Goal: Task Accomplishment & Management: Use online tool/utility

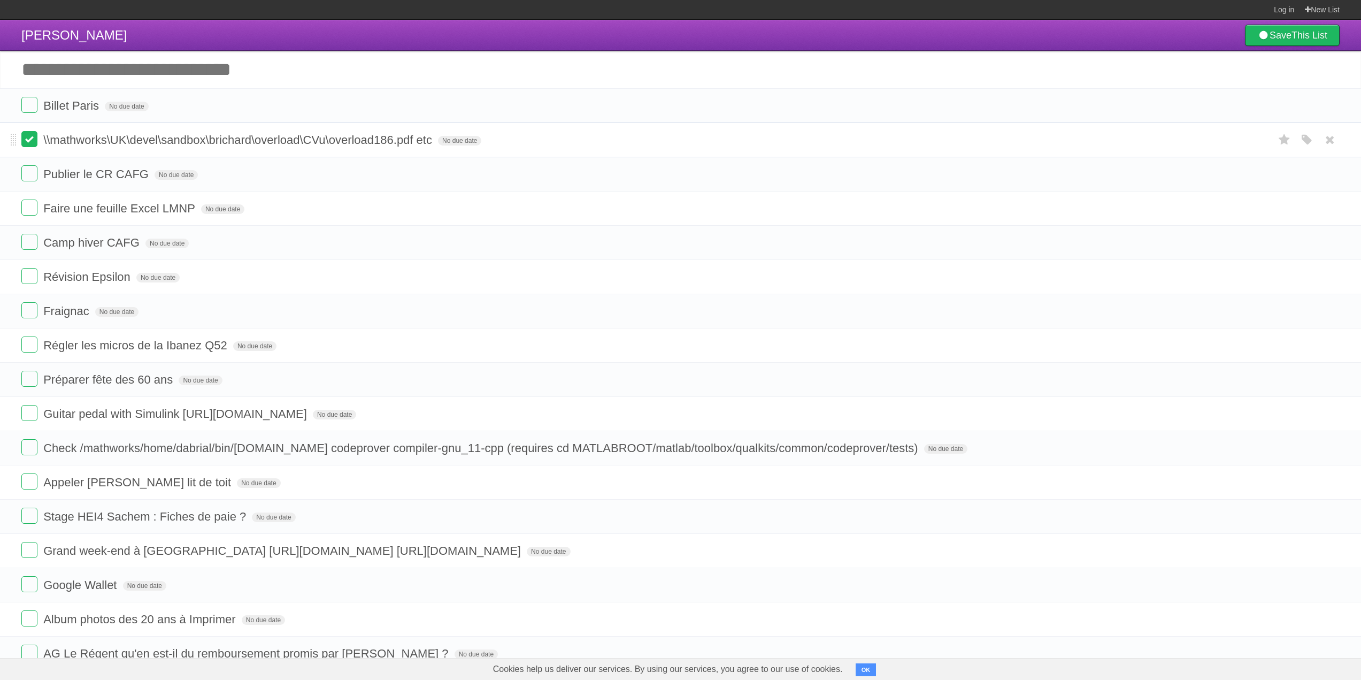
click at [32, 141] on label at bounding box center [29, 139] width 16 height 16
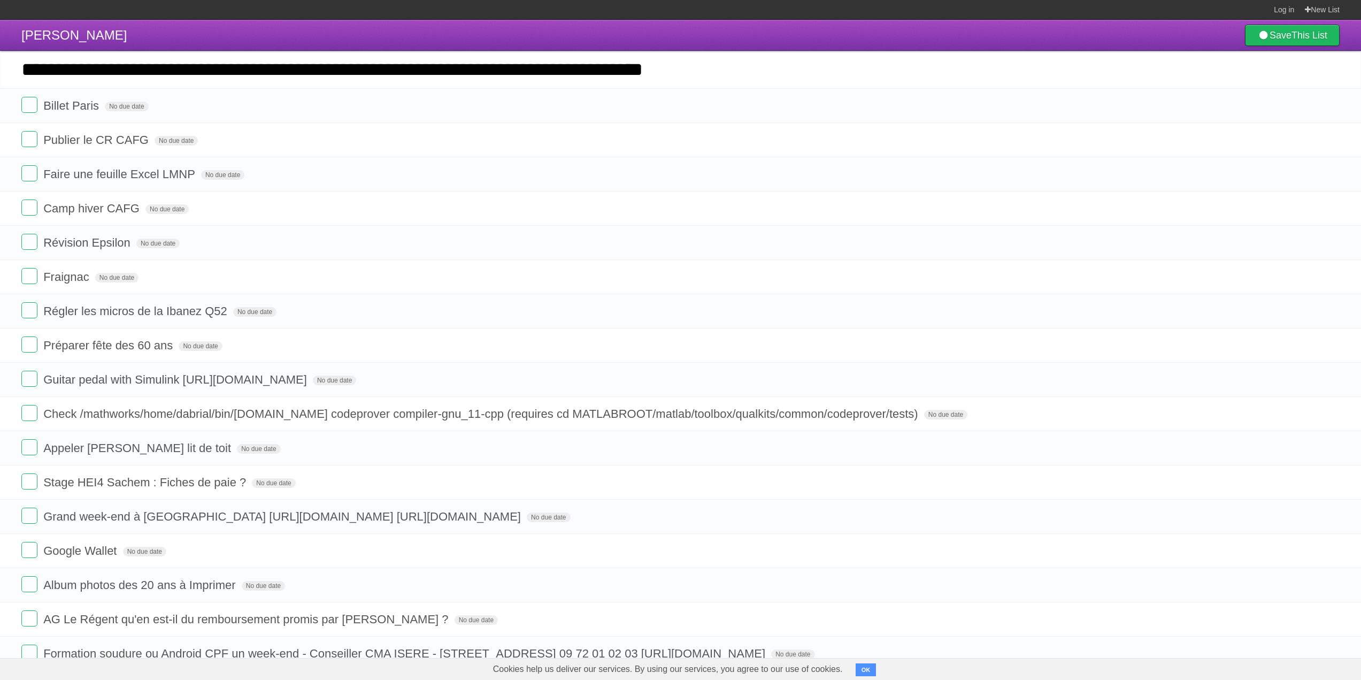
type input "**********"
click input "*********" at bounding box center [0, 0] width 0 height 0
